Goal: Find specific page/section: Find specific page/section

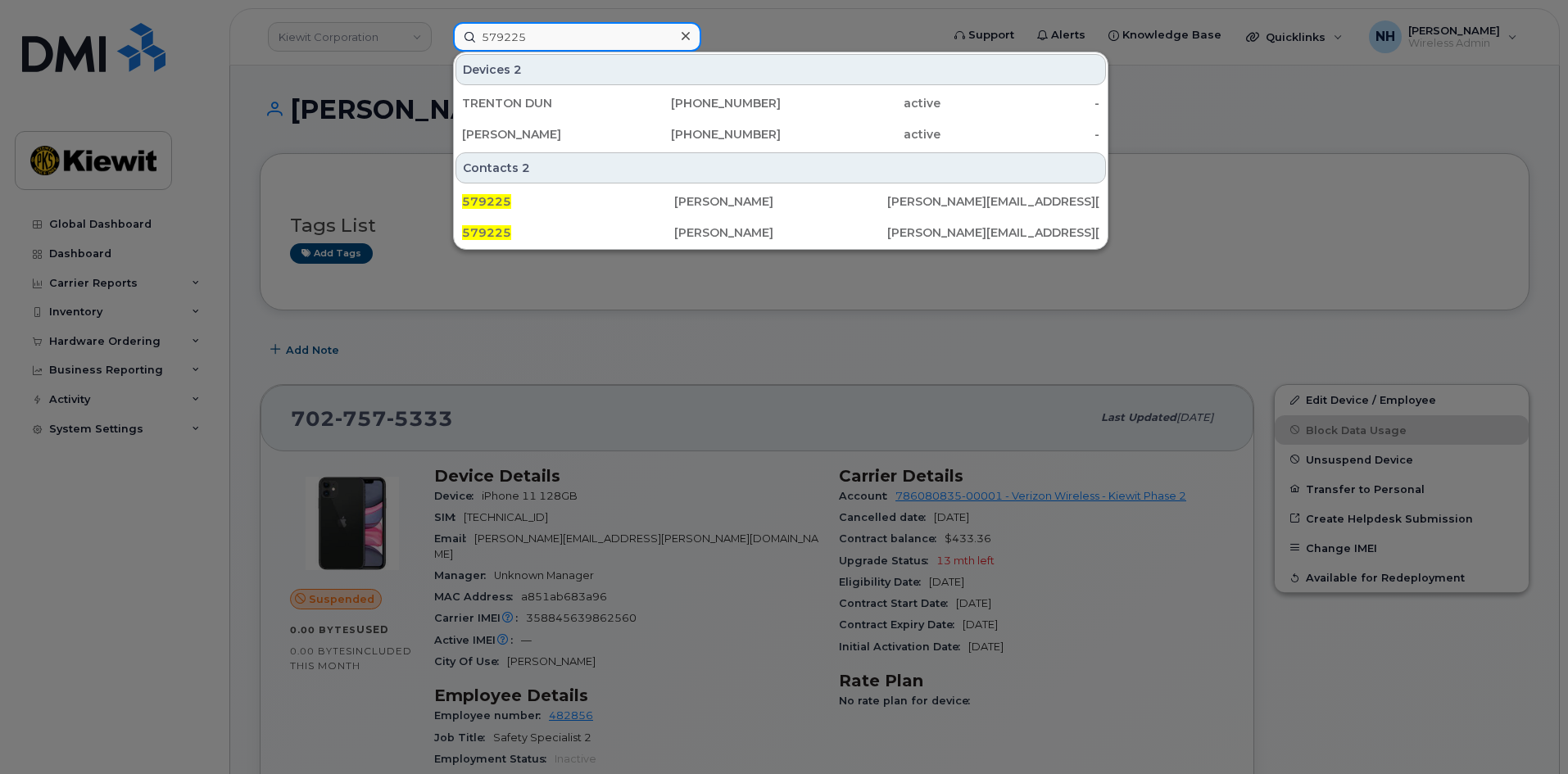
paste input "00458999"
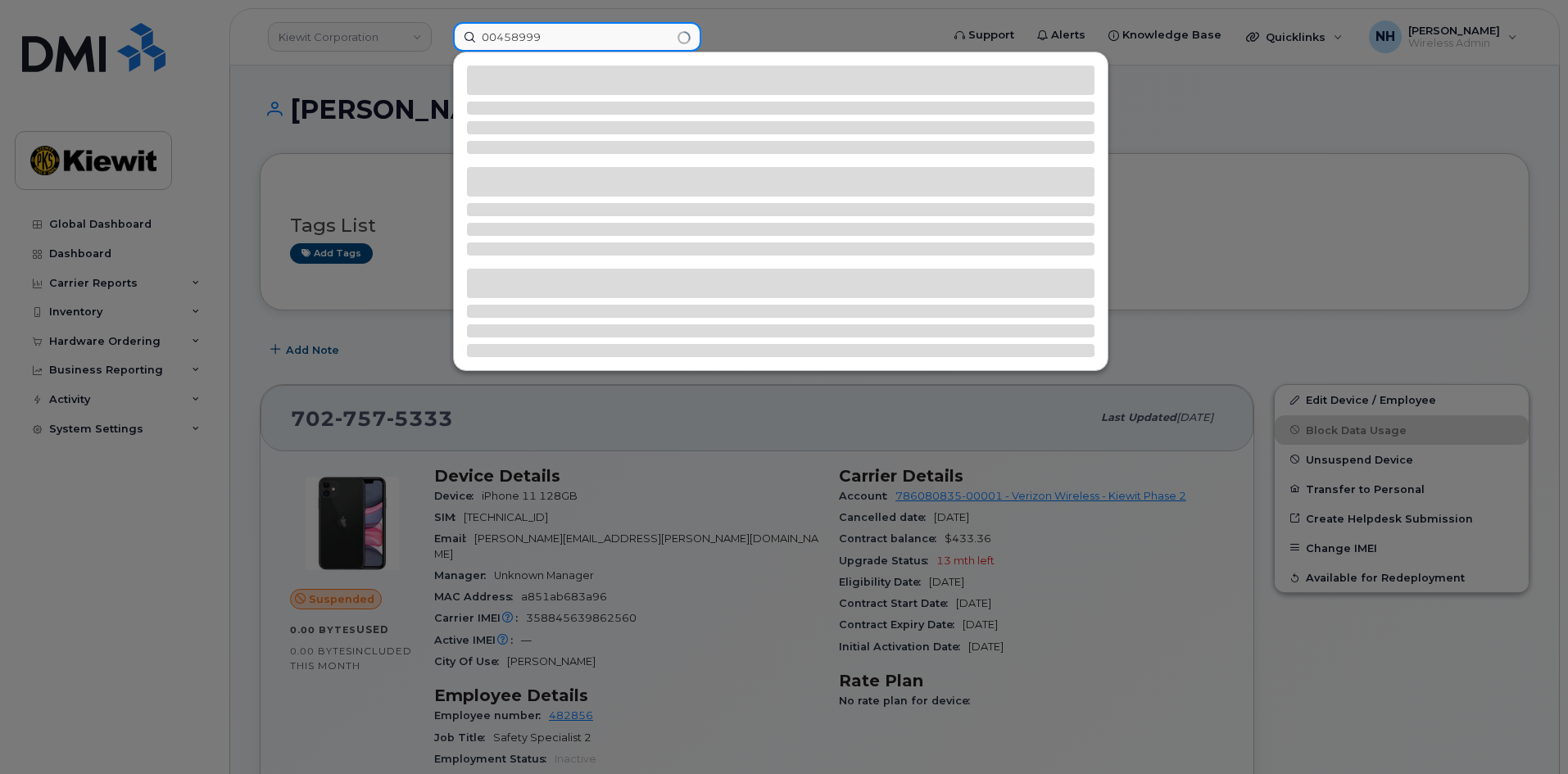
drag, startPoint x: 456, startPoint y: 30, endPoint x: 425, endPoint y: 21, distance: 32.3
click at [440, 27] on div "00458999" at bounding box center [691, 37] width 503 height 29
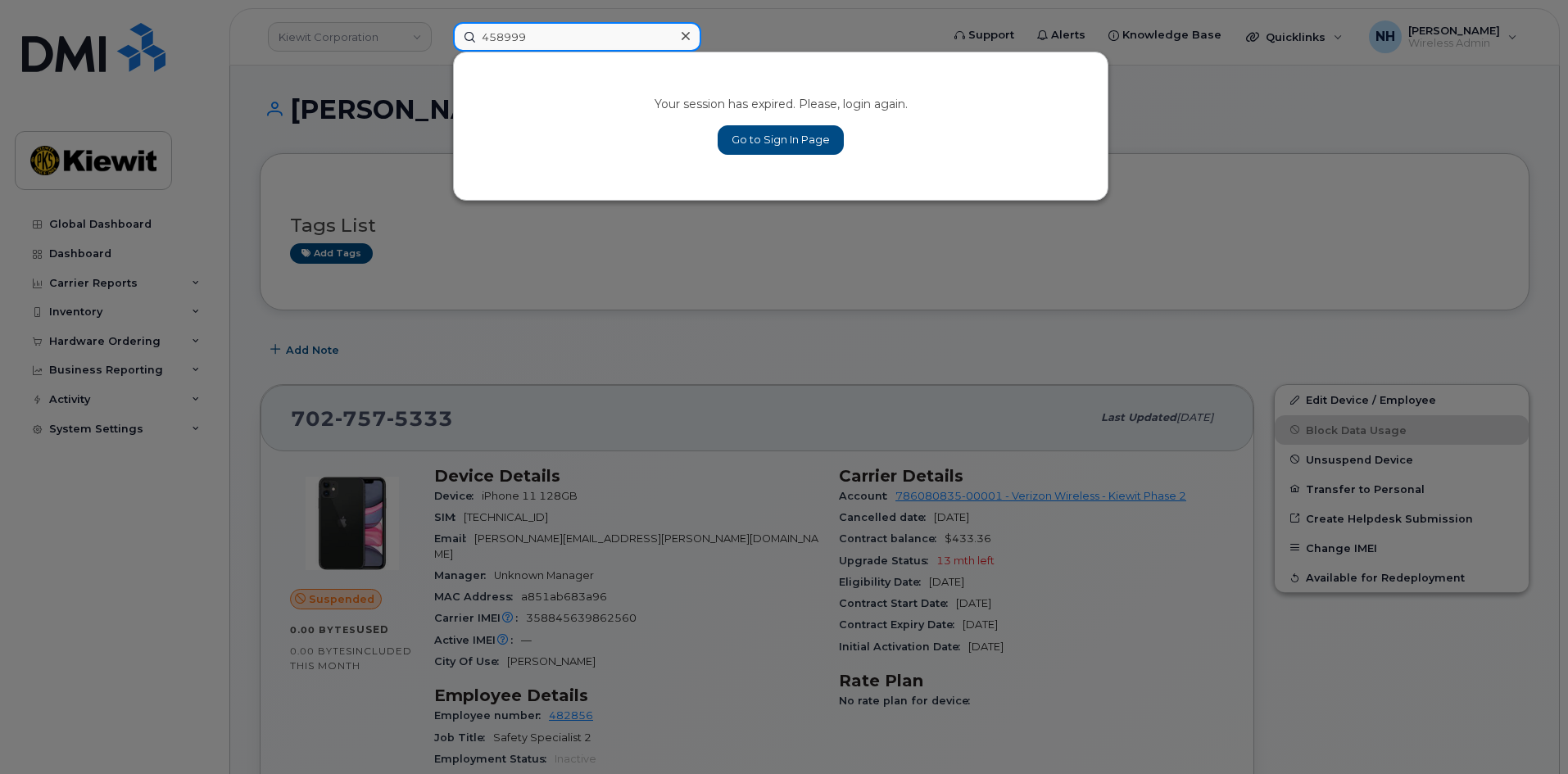
type input "458999"
click at [730, 145] on link "Go to Sign In Page" at bounding box center [780, 140] width 126 height 29
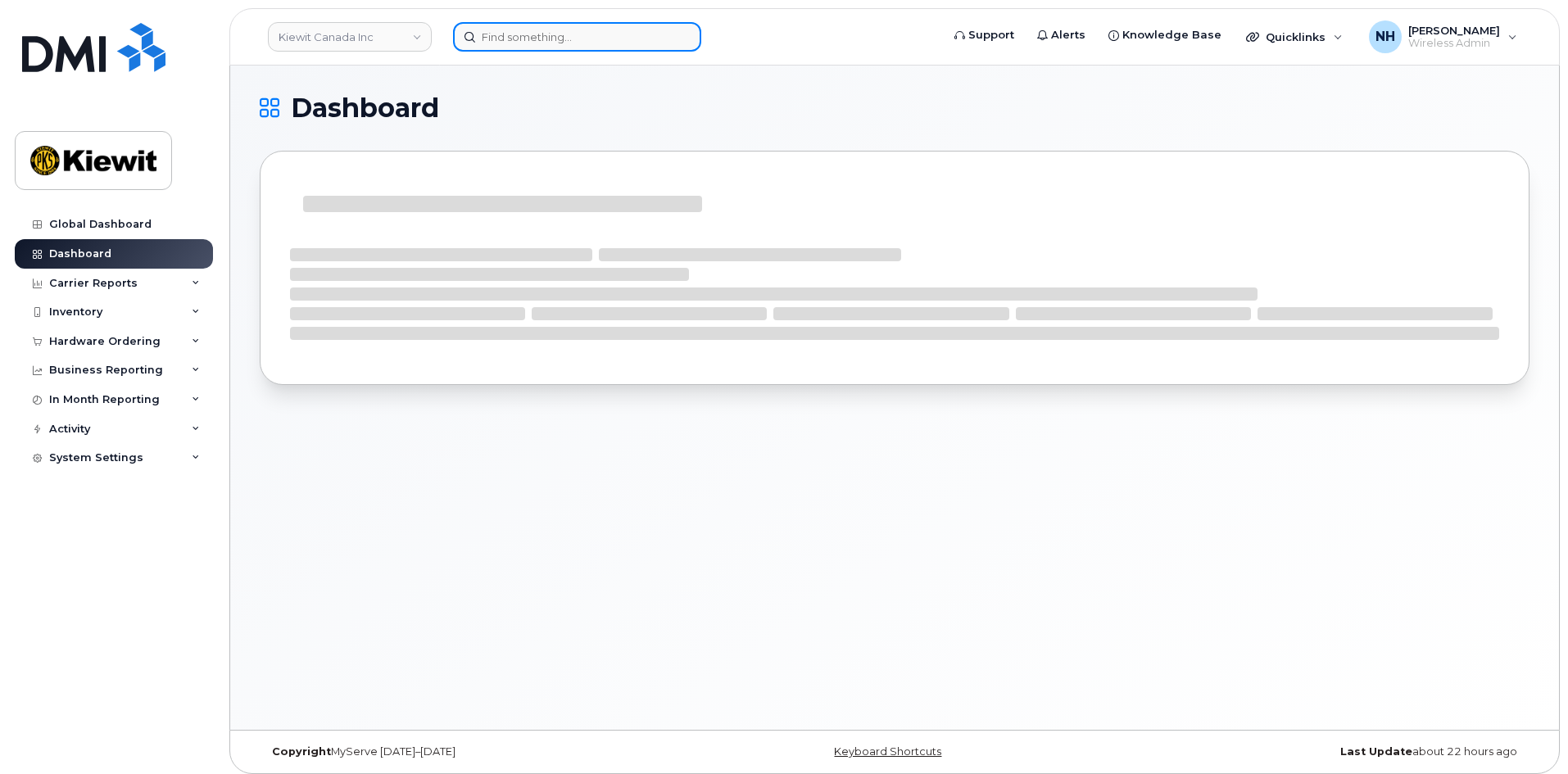
click at [513, 33] on input at bounding box center [577, 37] width 248 height 29
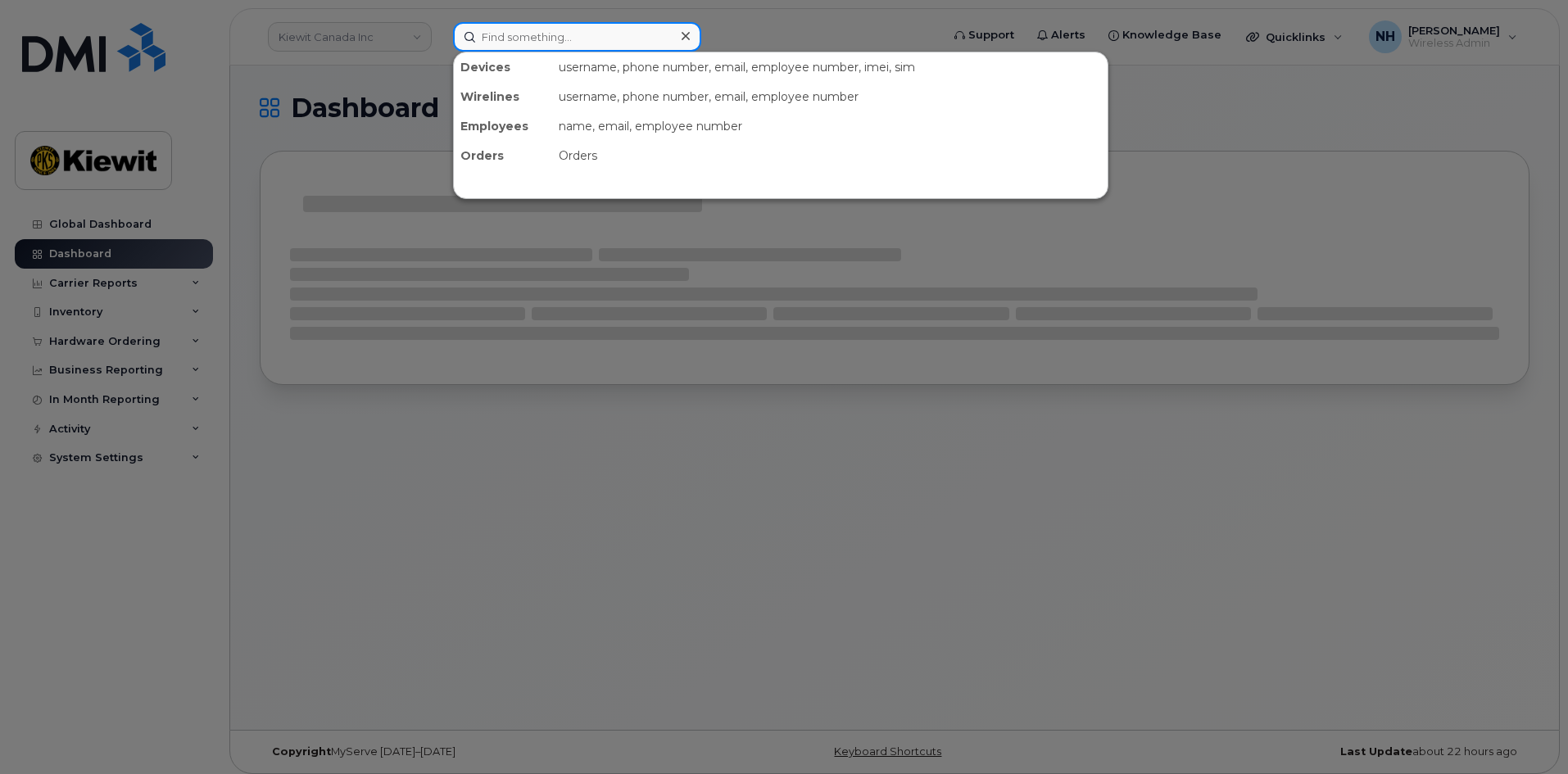
paste input "00458999"
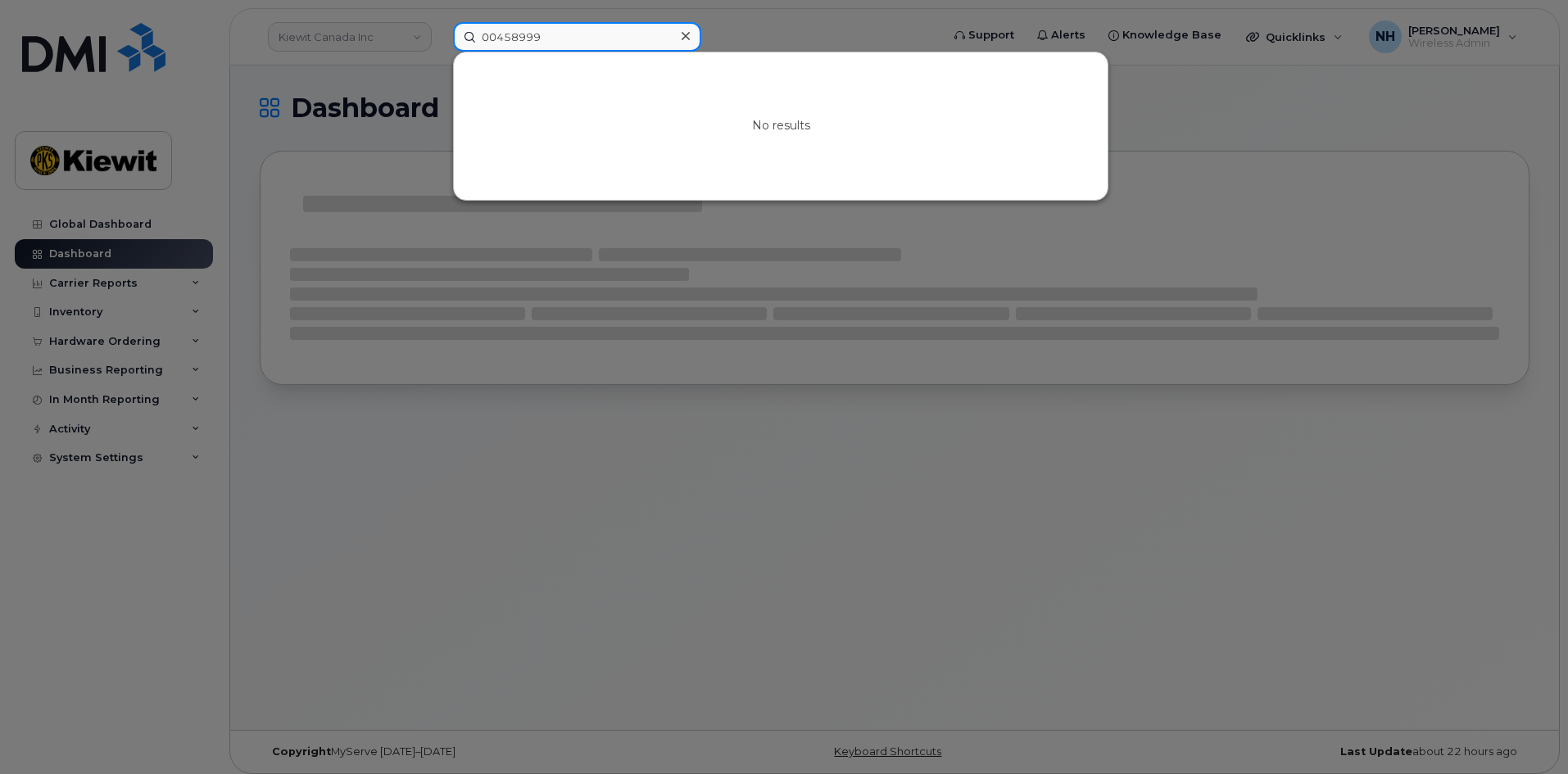
drag, startPoint x: 494, startPoint y: 44, endPoint x: 395, endPoint y: 5, distance: 106.4
click at [440, 22] on div "00458999 No results" at bounding box center [691, 37] width 503 height 29
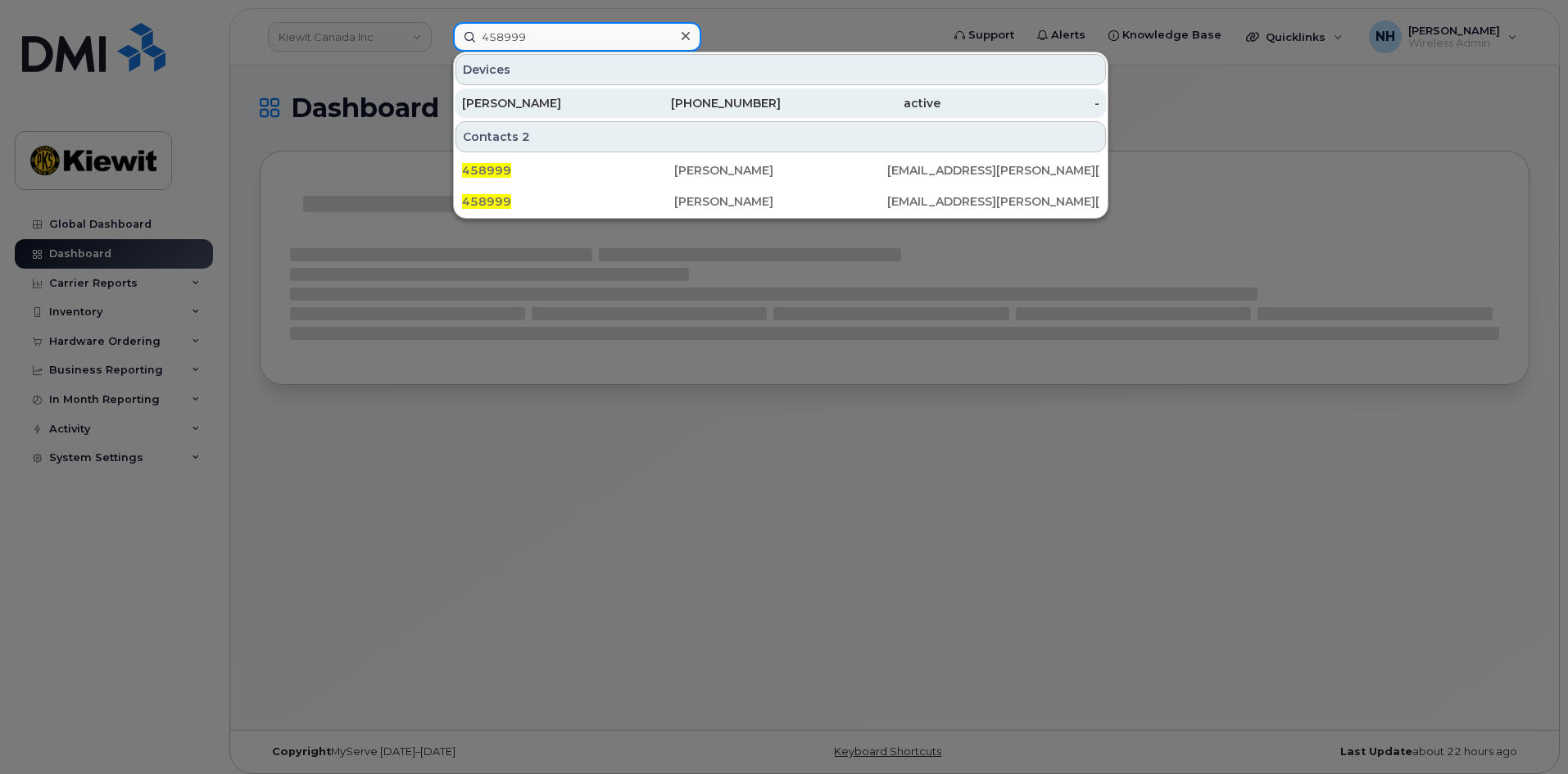
type input "458999"
click at [599, 97] on div "[PERSON_NAME]" at bounding box center [541, 103] width 160 height 16
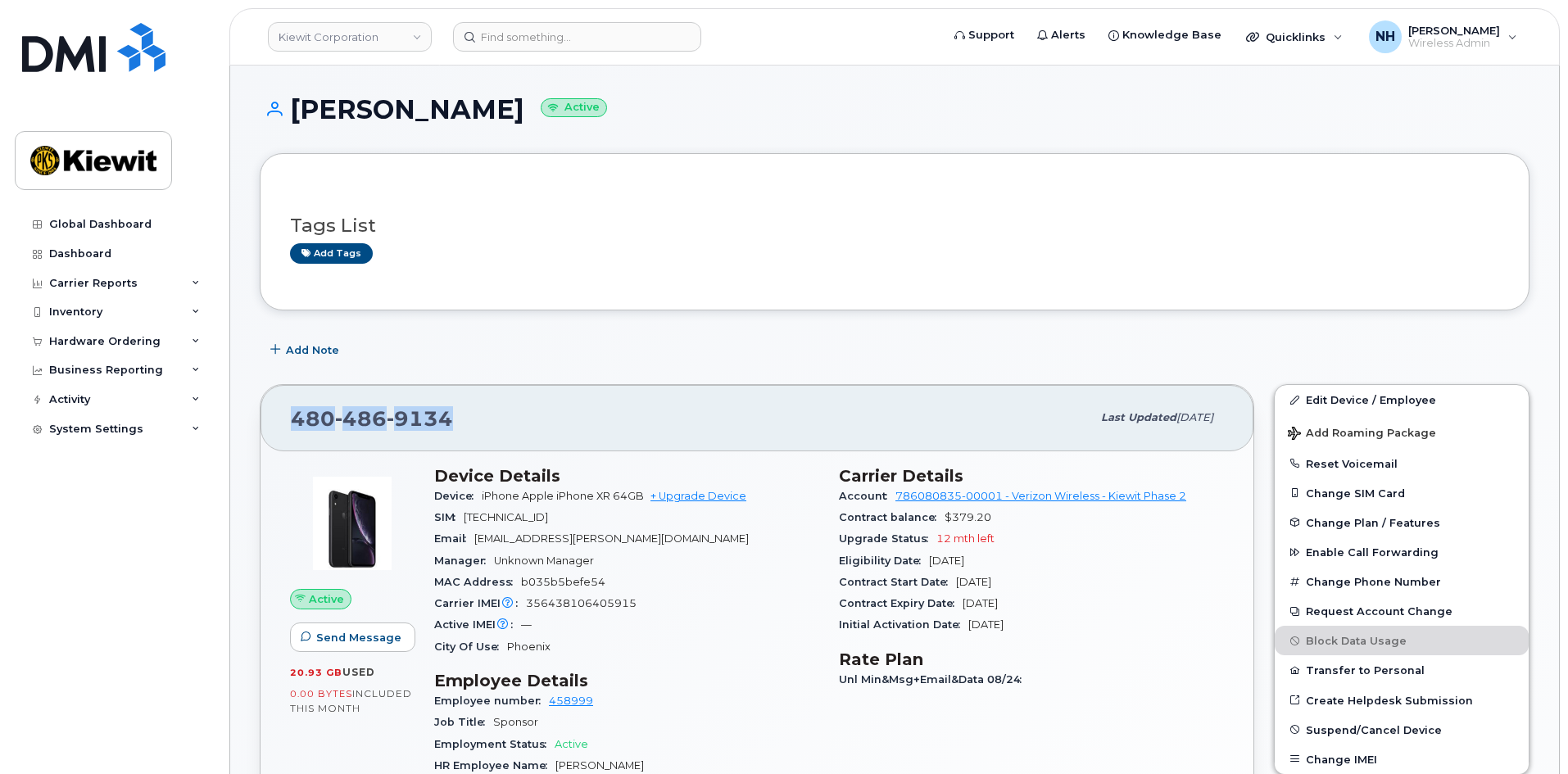
drag, startPoint x: 484, startPoint y: 411, endPoint x: 274, endPoint y: 414, distance: 210.0
click at [274, 414] on div "[PHONE_NUMBER] Last updated [DATE]" at bounding box center [757, 417] width 993 height 66
drag, startPoint x: 641, startPoint y: 496, endPoint x: 482, endPoint y: 496, distance: 159.0
click at [482, 496] on span "iPhone Apple iPhone XR 64GB" at bounding box center [563, 496] width 163 height 12
